Goal: Task Accomplishment & Management: Manage account settings

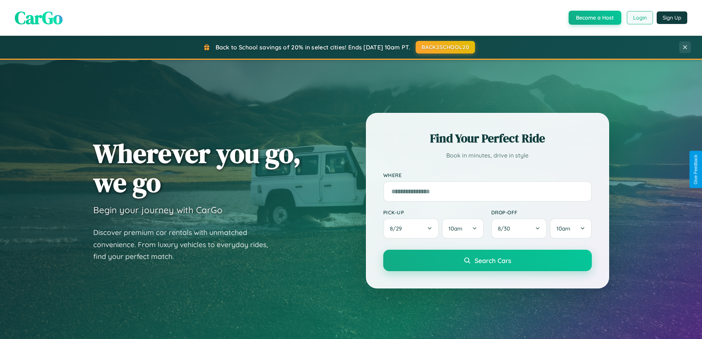
click at [640, 18] on button "Login" at bounding box center [640, 17] width 26 height 13
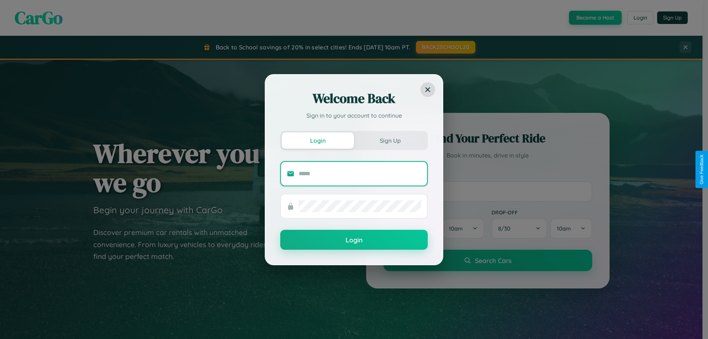
click at [360, 173] on input "text" at bounding box center [360, 174] width 122 height 12
type input "**********"
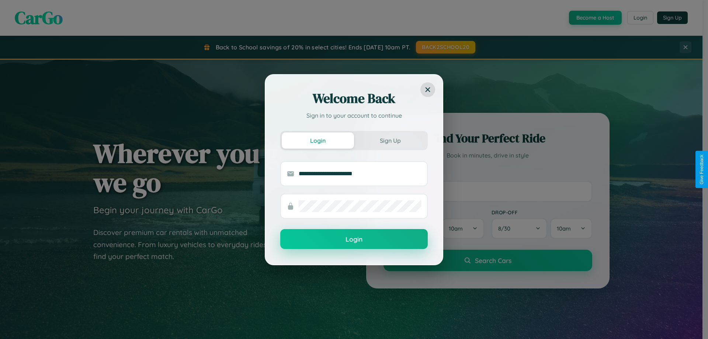
click at [354, 239] on button "Login" at bounding box center [353, 239] width 147 height 20
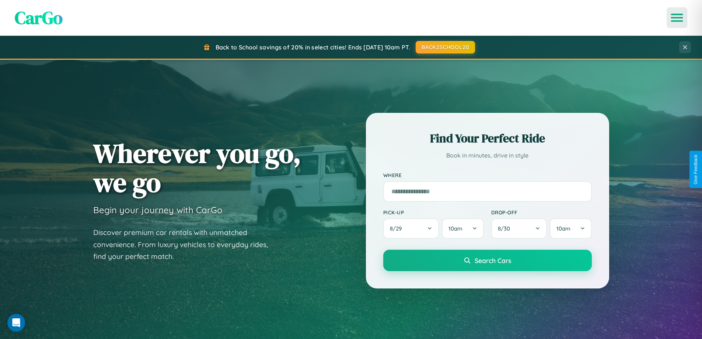
click at [677, 18] on icon "Open menu" at bounding box center [677, 17] width 11 height 7
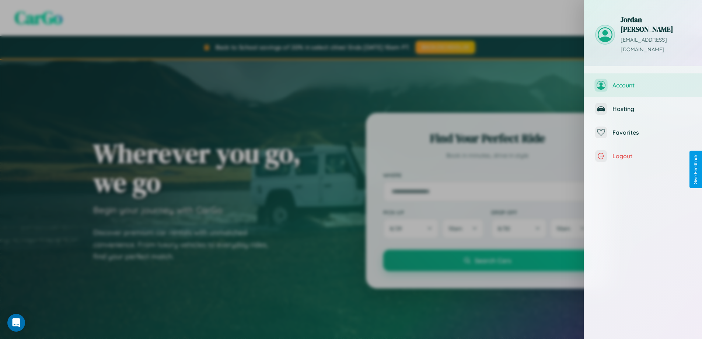
click at [643, 81] on span "Account" at bounding box center [652, 84] width 79 height 7
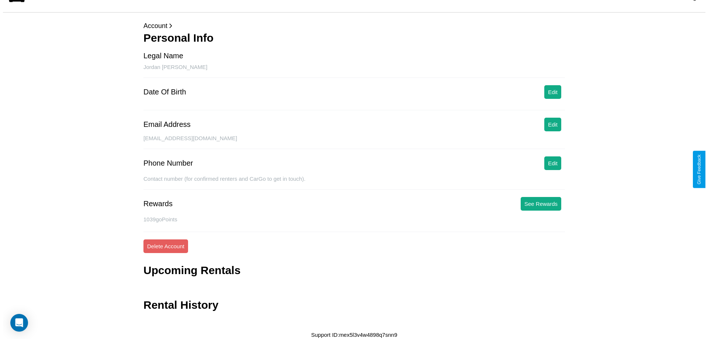
scroll to position [18, 0]
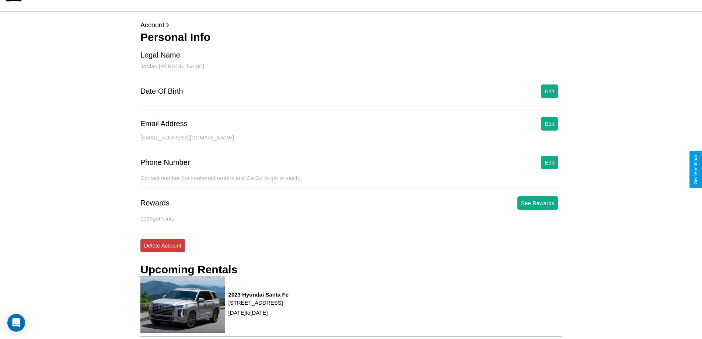
click at [163, 245] on button "Delete Account" at bounding box center [162, 246] width 45 height 14
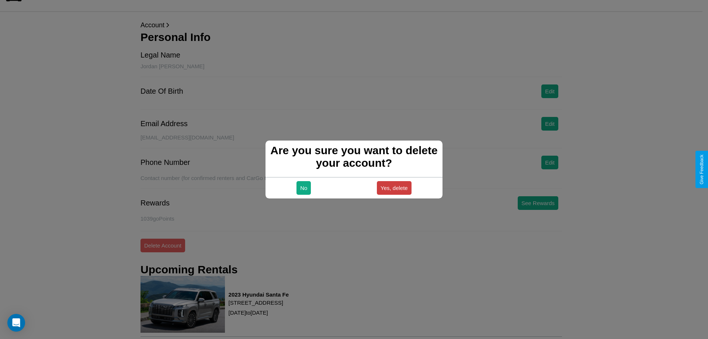
click at [394, 188] on button "Yes, delete" at bounding box center [394, 188] width 35 height 14
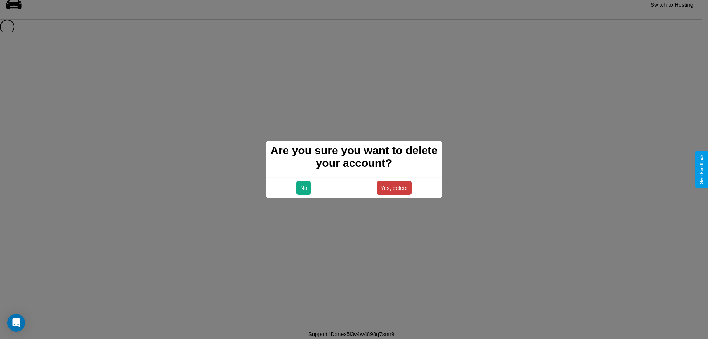
scroll to position [10, 0]
